Goal: Transaction & Acquisition: Download file/media

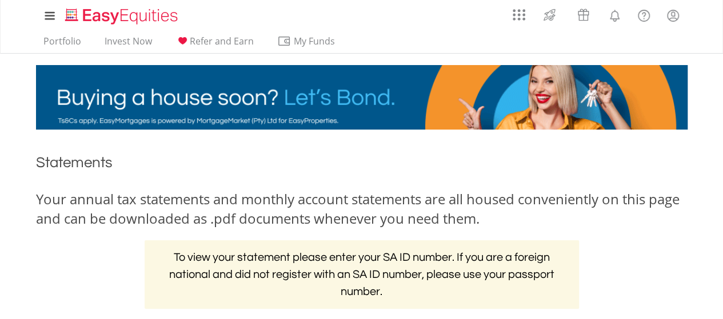
click at [538, 230] on div "Your annual tax statements and monthly account statements are all housed conven…" at bounding box center [361, 255] width 668 height 131
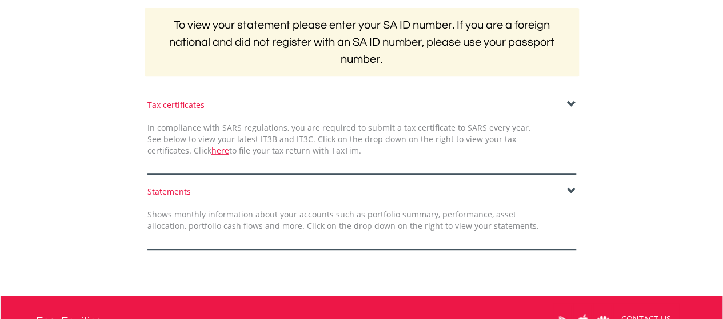
scroll to position [233, 0]
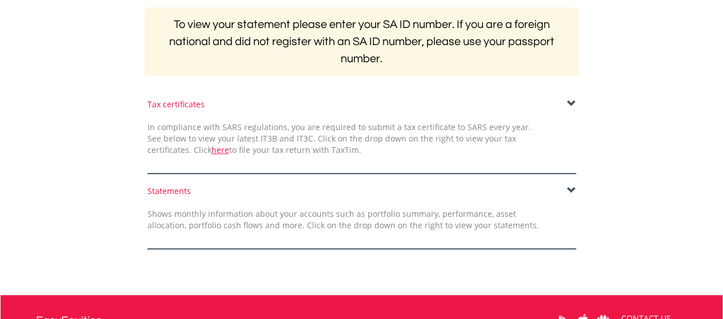
click at [575, 103] on div "Tax certificates In compliance with SARS regulations, you are required to submi…" at bounding box center [362, 136] width 446 height 75
click at [569, 103] on span at bounding box center [571, 103] width 9 height 9
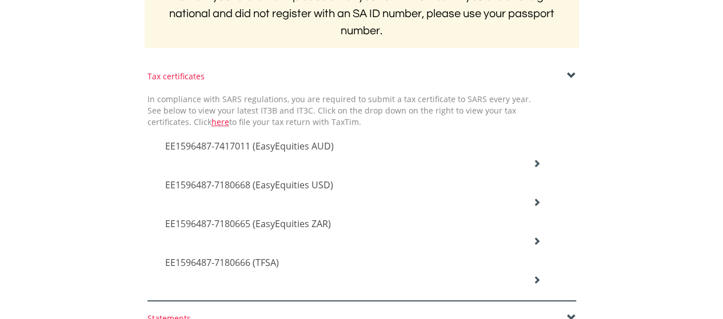
scroll to position [263, 0]
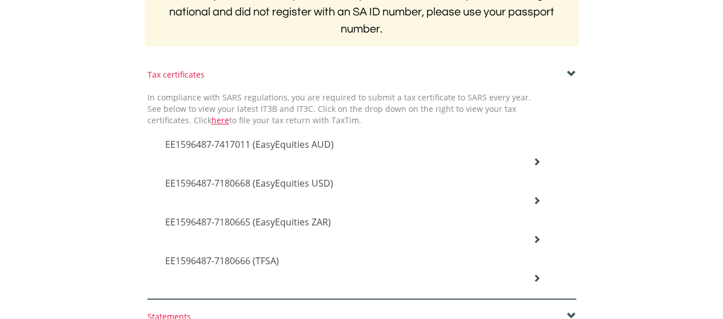
click at [304, 142] on span "EE1596487-7417011 (EasyEquities AUD)" at bounding box center [249, 144] width 169 height 13
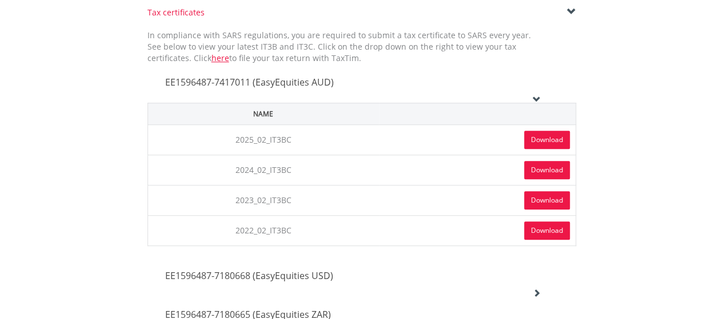
scroll to position [326, 0]
click at [544, 139] on link "Download" at bounding box center [547, 139] width 46 height 18
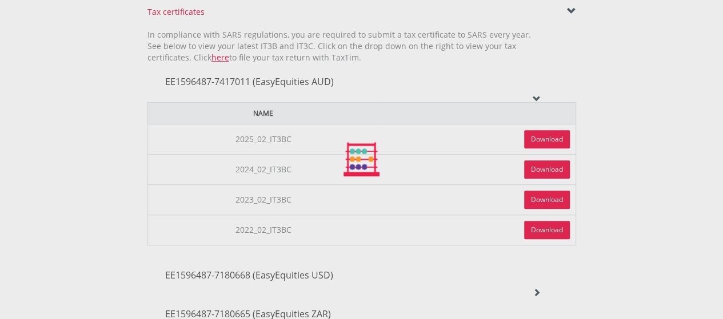
scroll to position [410, 0]
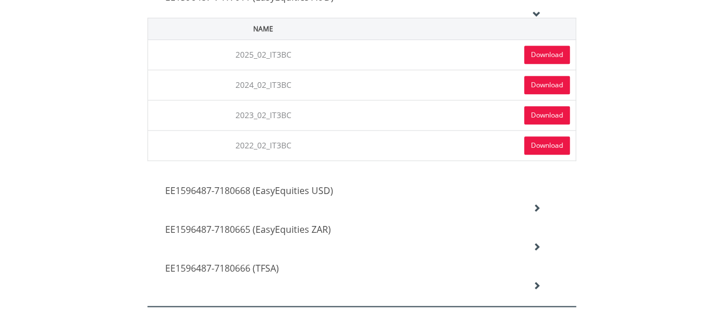
click at [341, 191] on h4 "EE1596487-7180668 (EasyEquities USD)" at bounding box center [353, 191] width 376 height 14
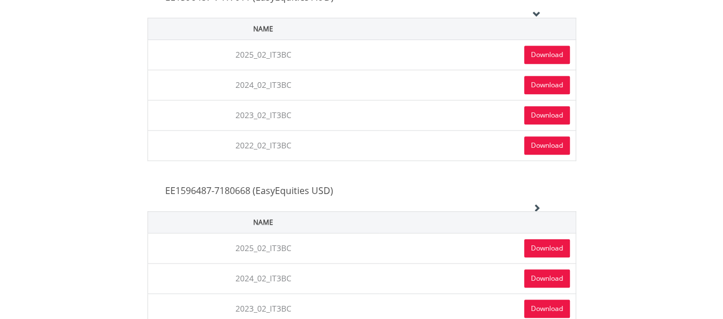
scroll to position [564, 0]
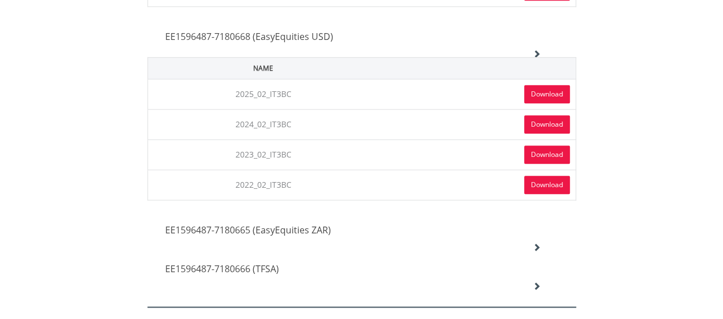
click at [542, 93] on link "Download" at bounding box center [547, 94] width 46 height 18
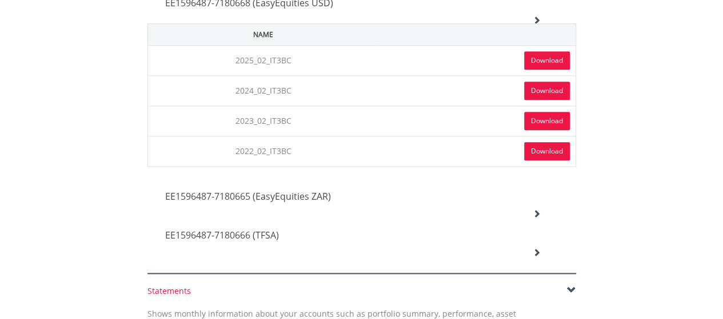
click at [358, 195] on h4 "EE1596487-7180665 (EasyEquities ZAR)" at bounding box center [353, 197] width 376 height 14
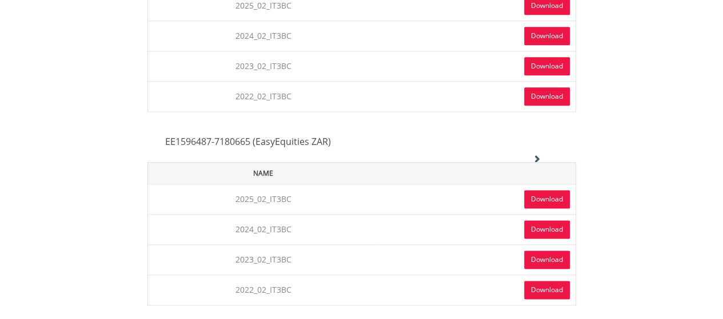
scroll to position [654, 0]
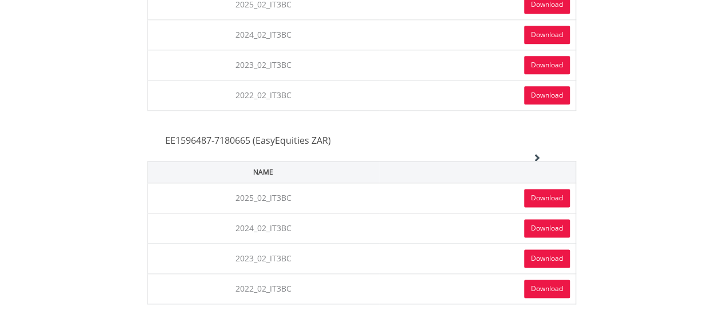
click at [532, 197] on link "Download" at bounding box center [547, 198] width 46 height 18
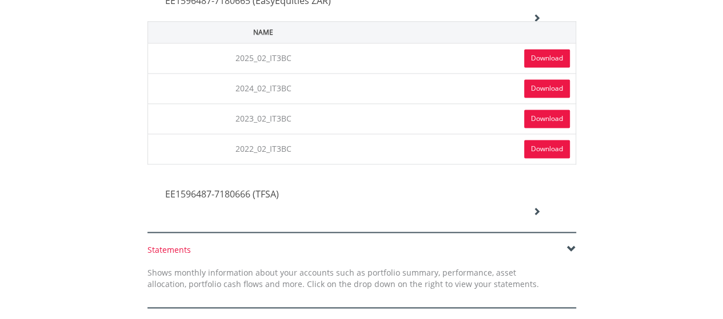
scroll to position [832, 0]
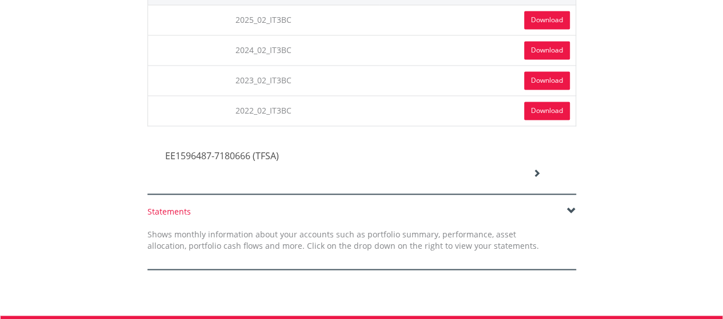
click at [374, 167] on div "EE1596487-7180666 (TFSA)" at bounding box center [353, 157] width 393 height 39
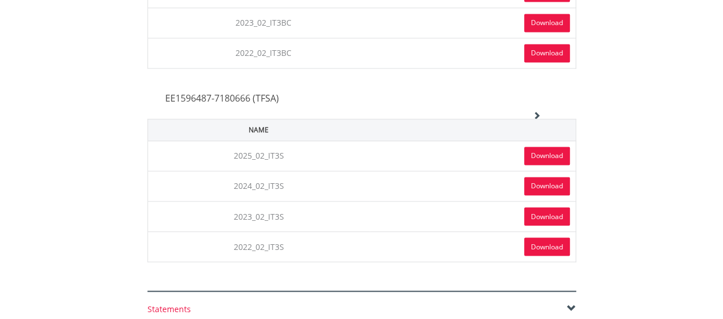
scroll to position [891, 0]
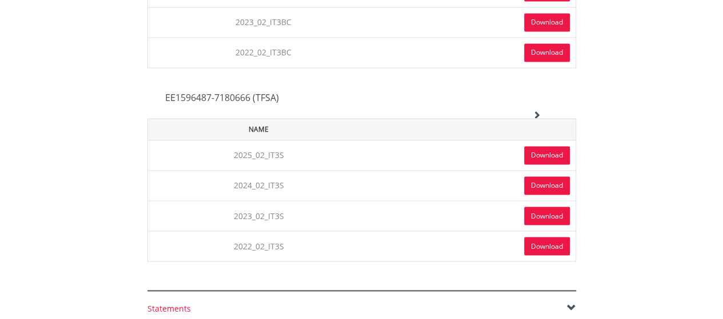
click at [528, 150] on link "Download" at bounding box center [547, 155] width 46 height 18
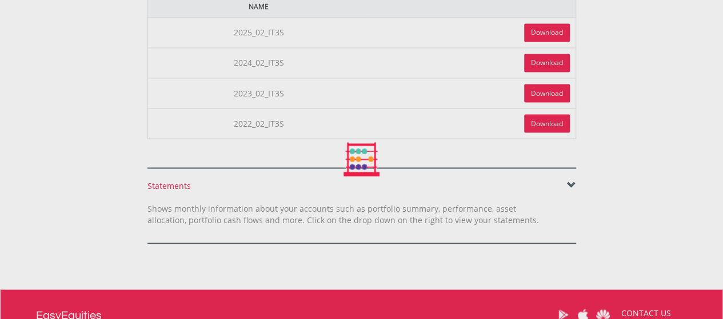
scroll to position [1014, 0]
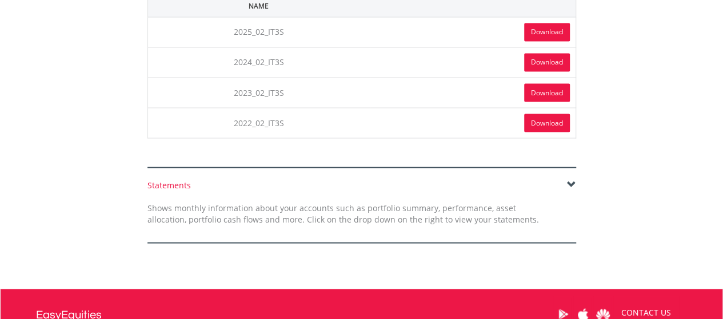
drag, startPoint x: 496, startPoint y: 33, endPoint x: 635, endPoint y: 127, distance: 168.3
click at [659, 185] on div "Statements Shows monthly information about your accounts such as portfolio summ…" at bounding box center [361, 211] width 668 height 64
